Goal: Task Accomplishment & Management: Manage account settings

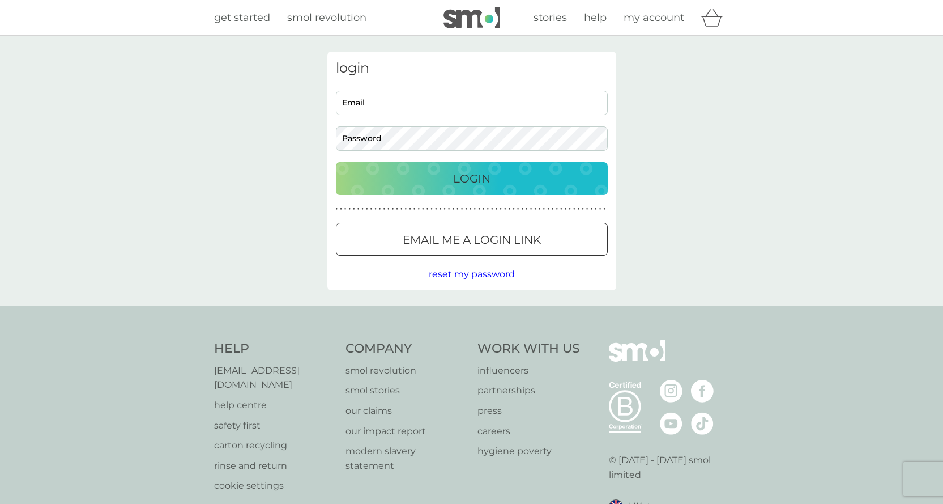
type input "[EMAIL_ADDRESS][DOMAIN_NAME]"
click at [470, 173] on p "Login" at bounding box center [471, 178] width 37 height 18
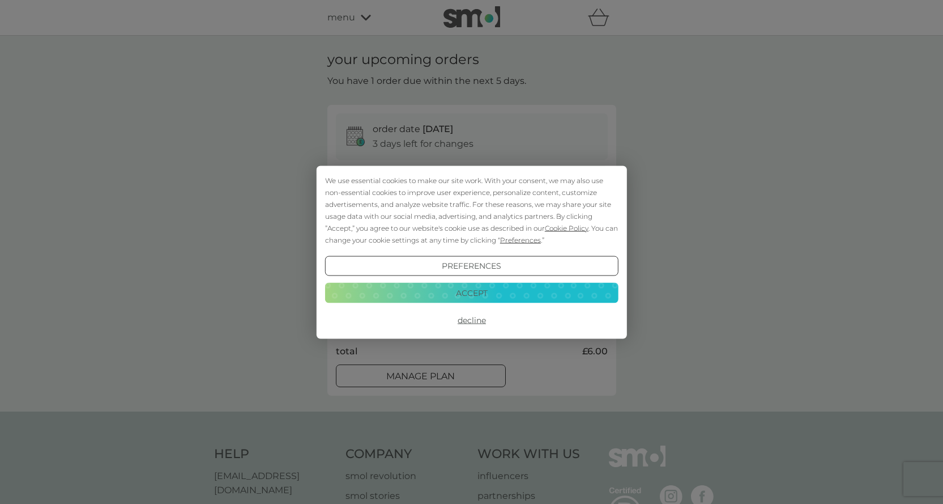
click at [480, 291] on button "Accept" at bounding box center [471, 293] width 293 height 20
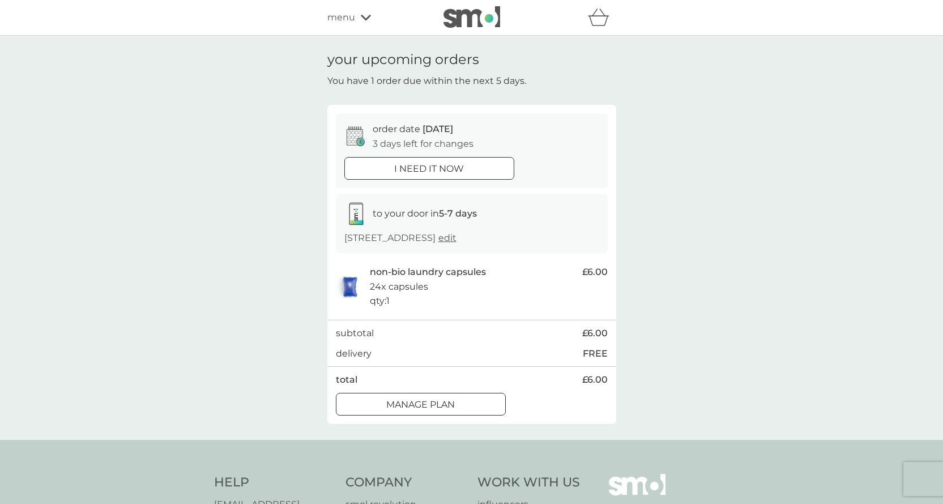
click at [442, 403] on p "Manage plan" at bounding box center [420, 404] width 69 height 15
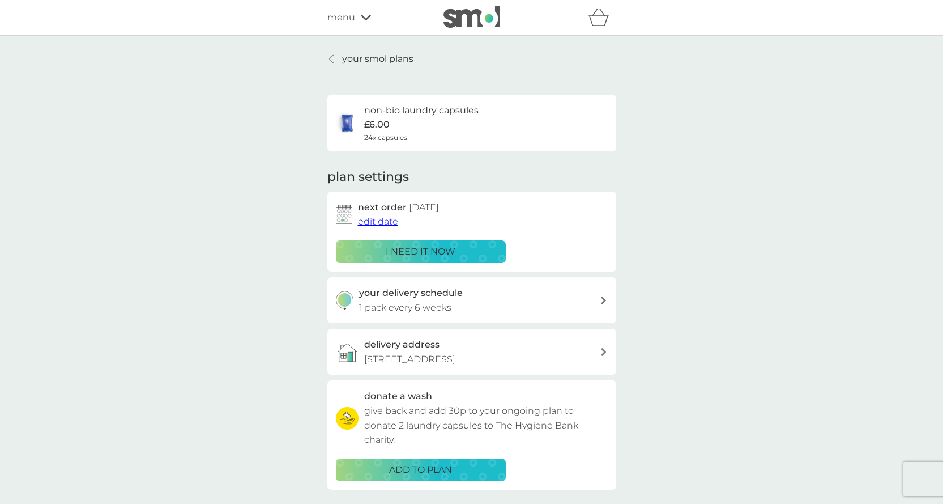
click at [394, 223] on span "edit date" at bounding box center [378, 221] width 40 height 11
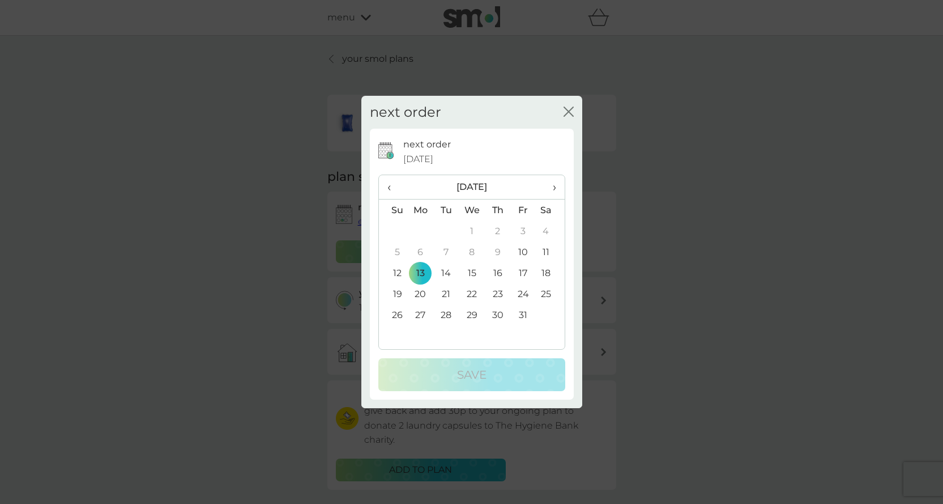
click at [555, 186] on span "›" at bounding box center [549, 187] width 11 height 24
click at [523, 313] on td "28" at bounding box center [523, 314] width 25 height 21
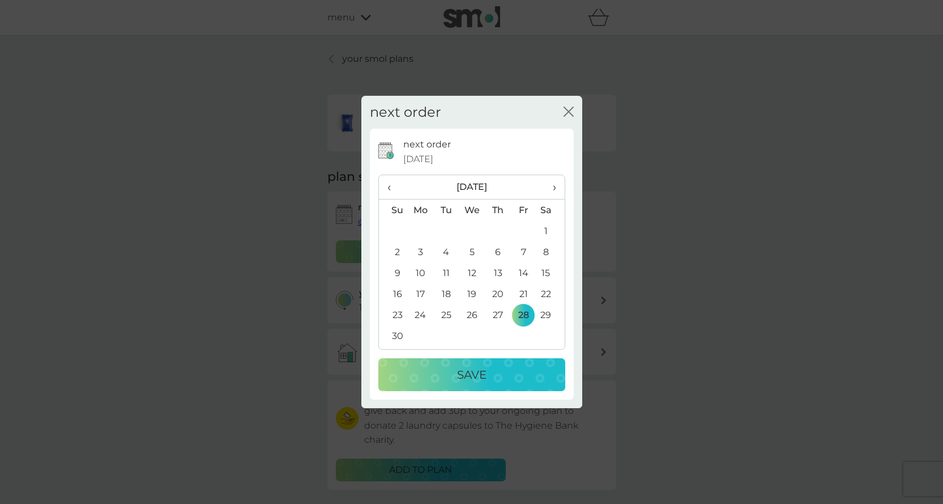
click at [481, 375] on p "Save" at bounding box center [471, 374] width 29 height 18
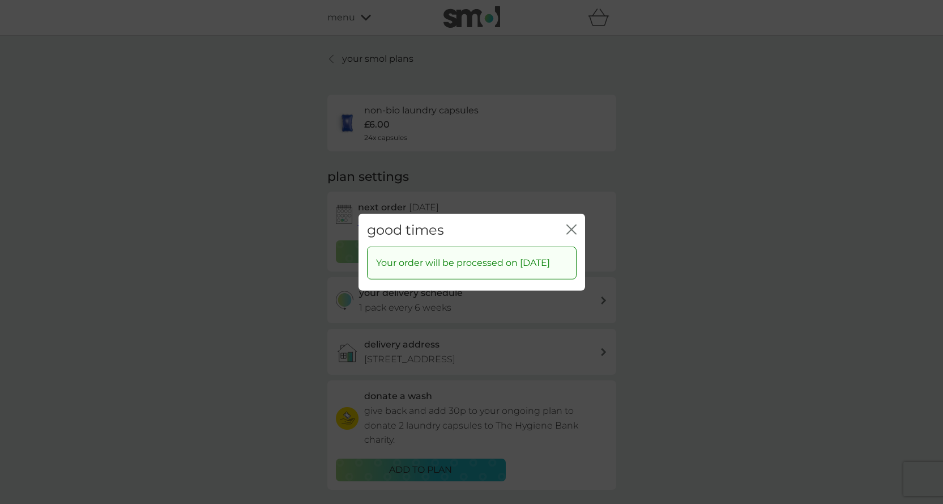
click at [572, 224] on icon "close" at bounding box center [574, 228] width 5 height 9
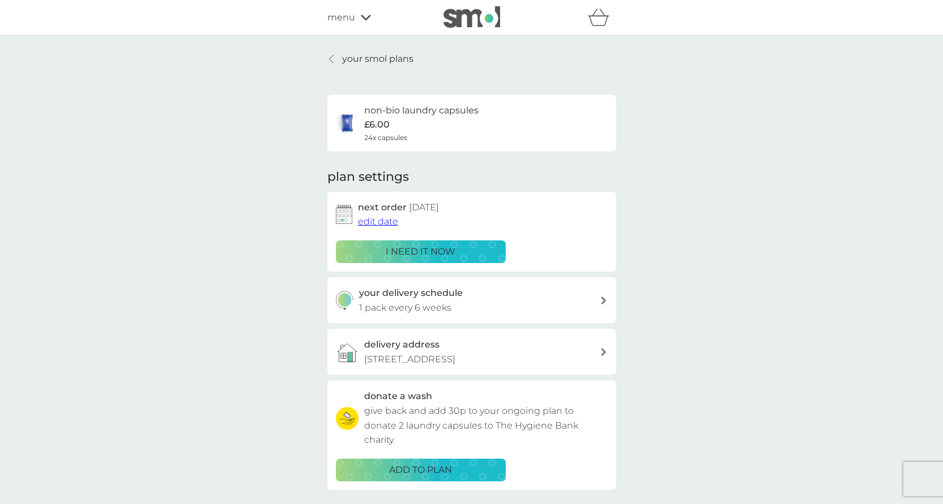
click at [391, 54] on p "your smol plans" at bounding box center [377, 59] width 71 height 15
